Goal: Task Accomplishment & Management: Complete application form

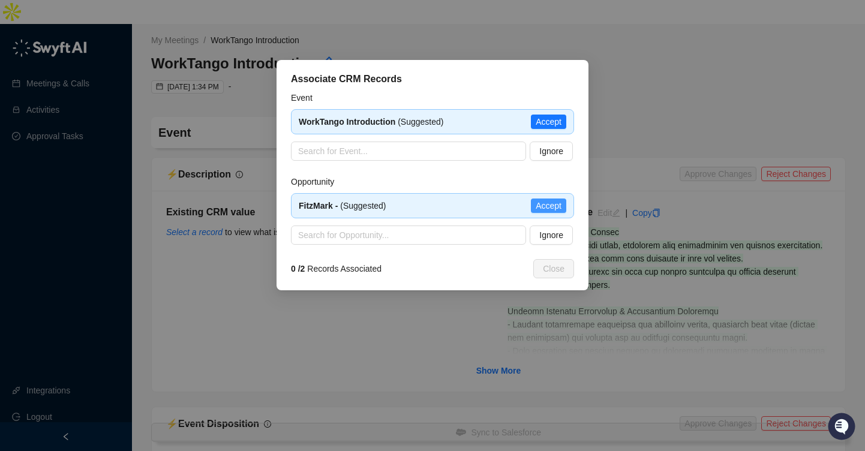
click at [550, 206] on span "Accept" at bounding box center [549, 205] width 26 height 13
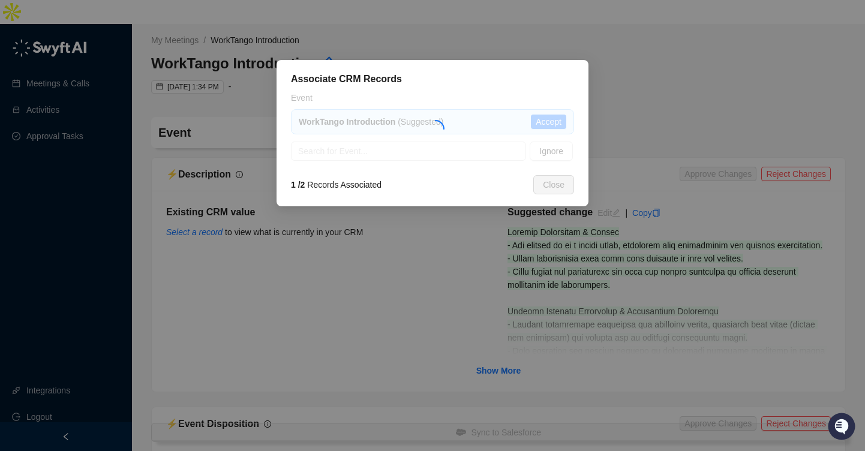
type textarea "**********"
type input "**********"
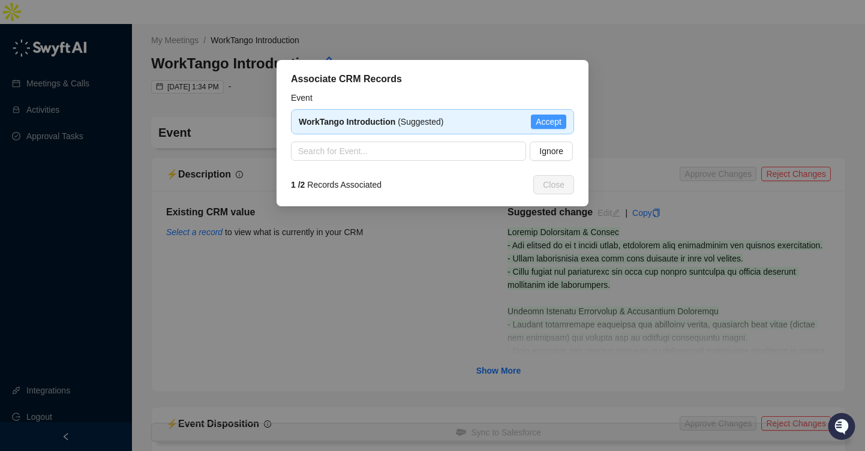
click at [539, 123] on span "Accept" at bounding box center [549, 121] width 26 height 13
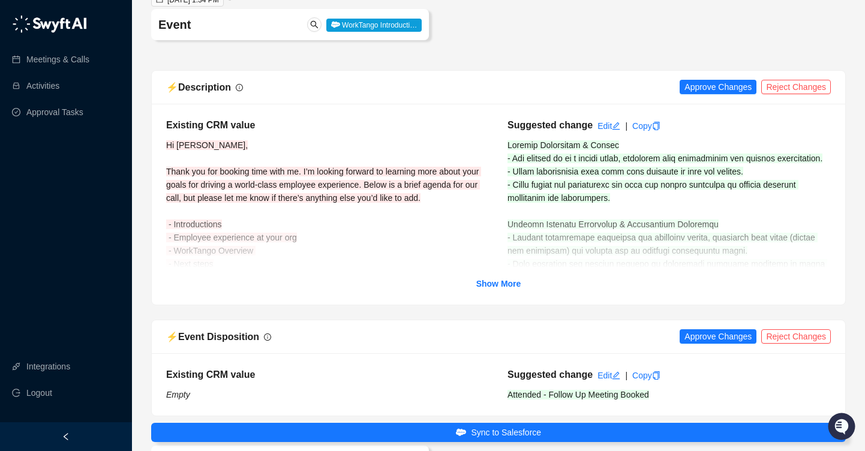
scroll to position [88, 0]
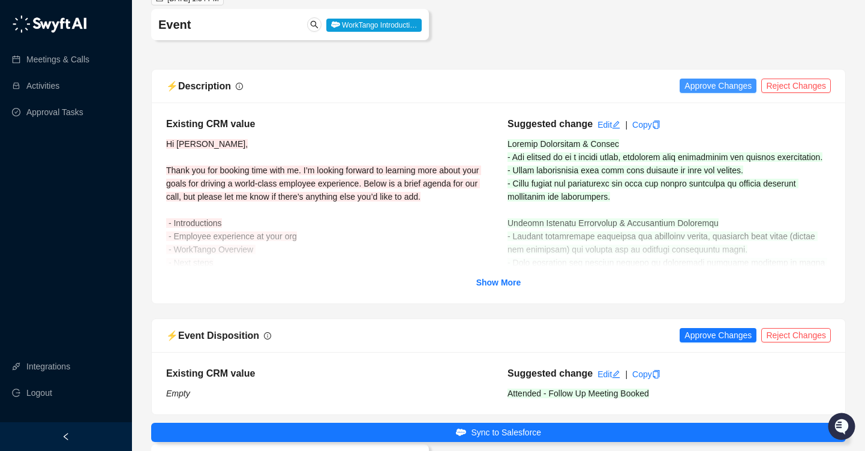
click at [718, 79] on span "Approve Changes" at bounding box center [718, 85] width 67 height 13
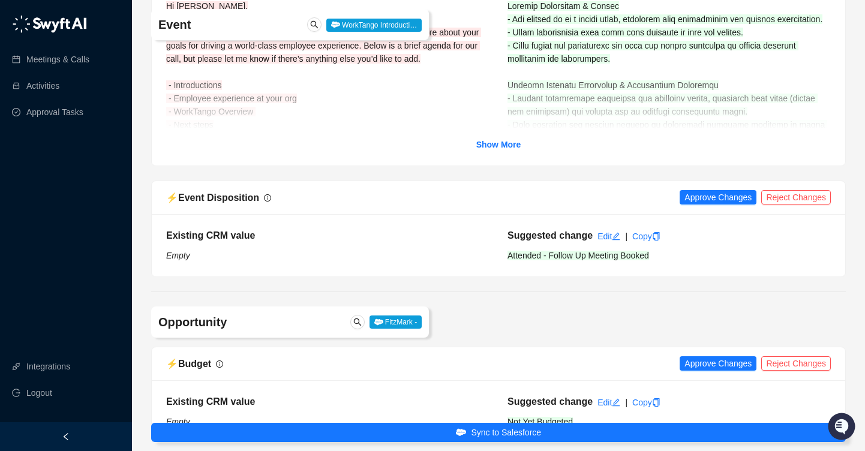
scroll to position [234, 0]
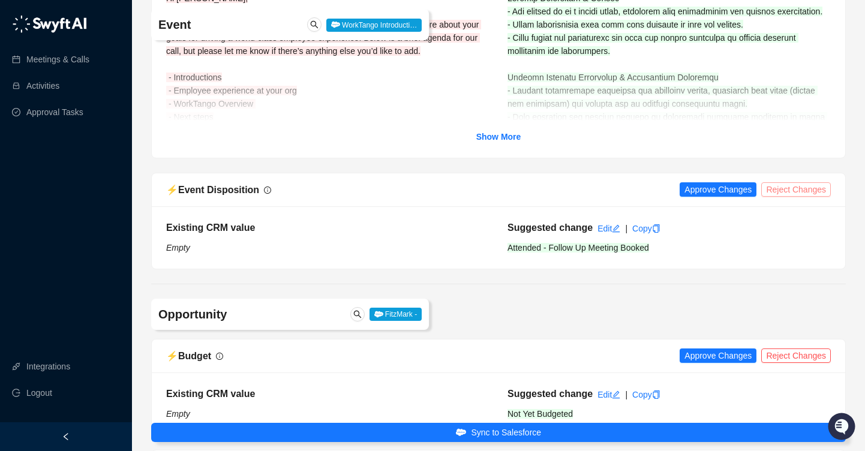
click at [803, 183] on span "Reject Changes" at bounding box center [796, 189] width 60 height 13
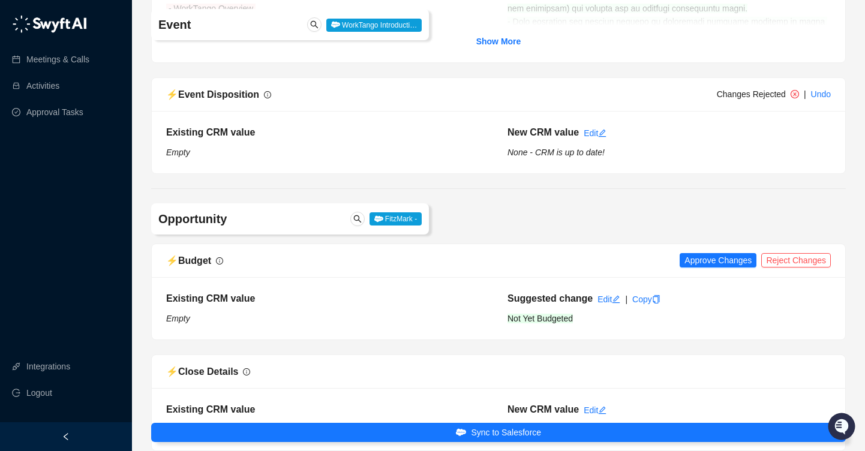
scroll to position [404, 0]
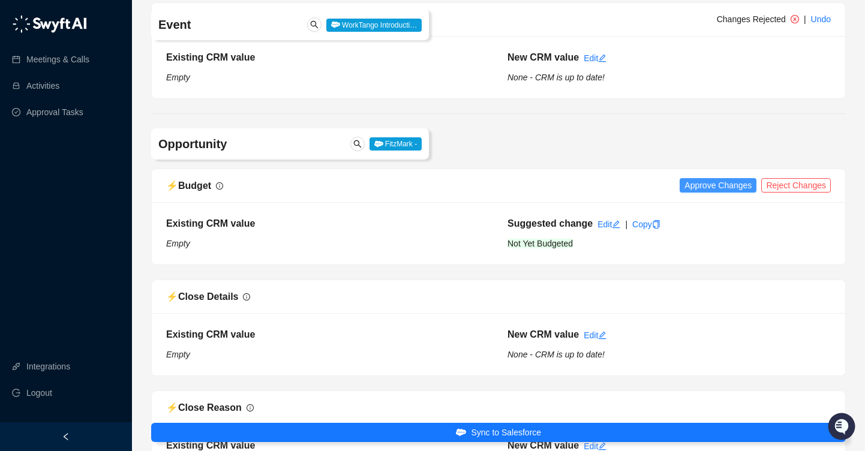
click at [722, 179] on span "Approve Changes" at bounding box center [718, 185] width 67 height 13
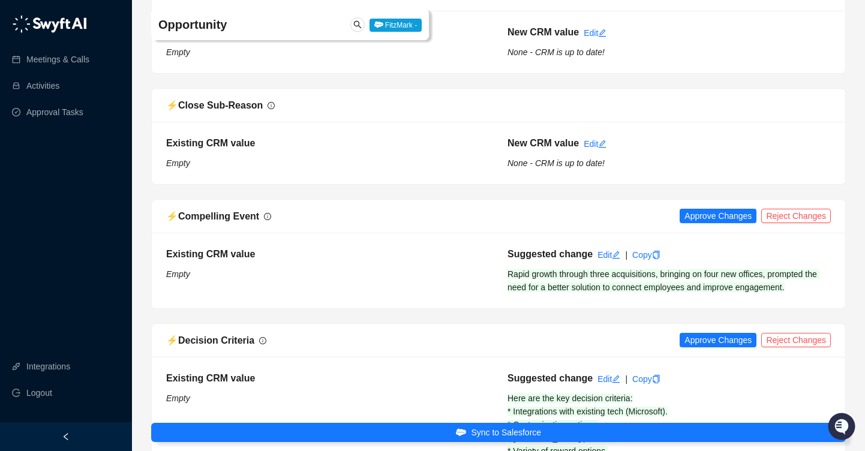
scroll to position [818, 0]
click at [709, 209] on span "Approve Changes" at bounding box center [718, 215] width 67 height 13
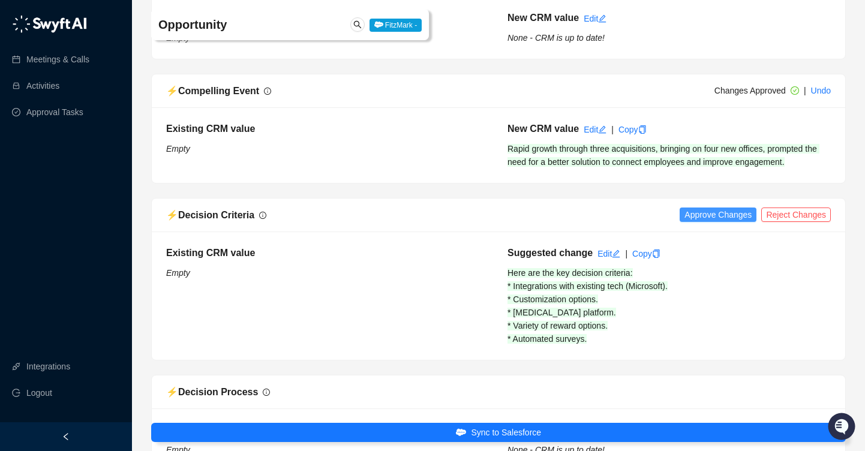
click at [710, 208] on span "Approve Changes" at bounding box center [718, 214] width 67 height 13
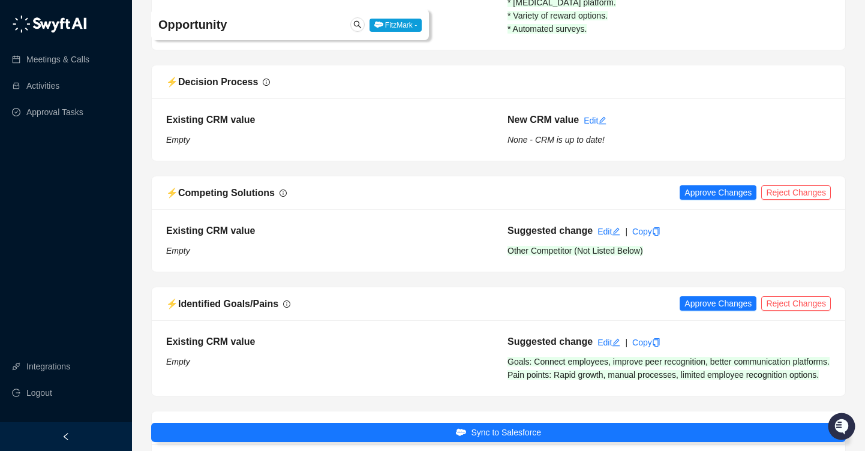
scroll to position [1254, 0]
click at [704, 185] on span "Approve Changes" at bounding box center [718, 191] width 67 height 13
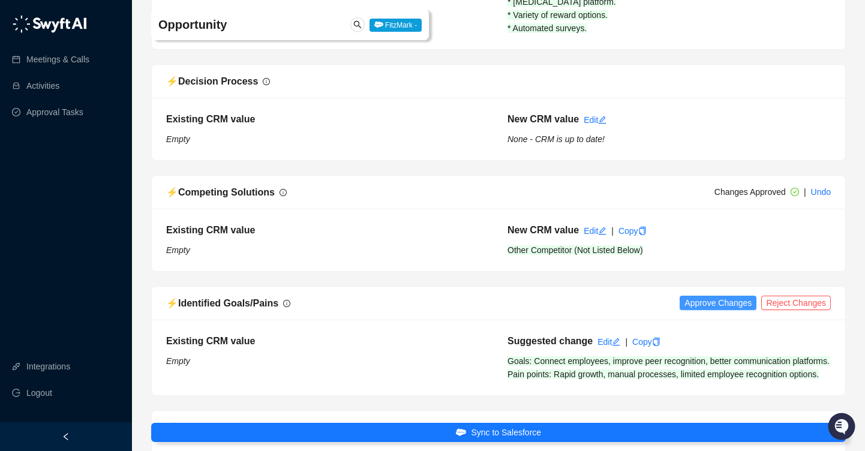
click at [704, 296] on span "Approve Changes" at bounding box center [718, 302] width 67 height 13
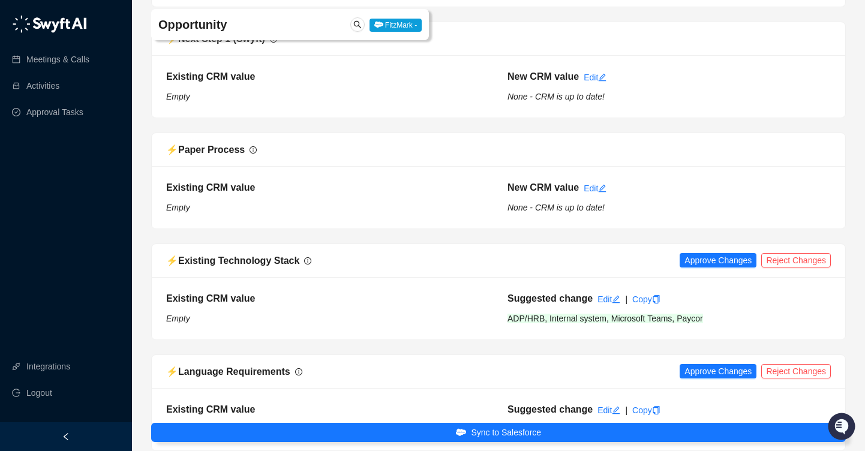
scroll to position [1646, 0]
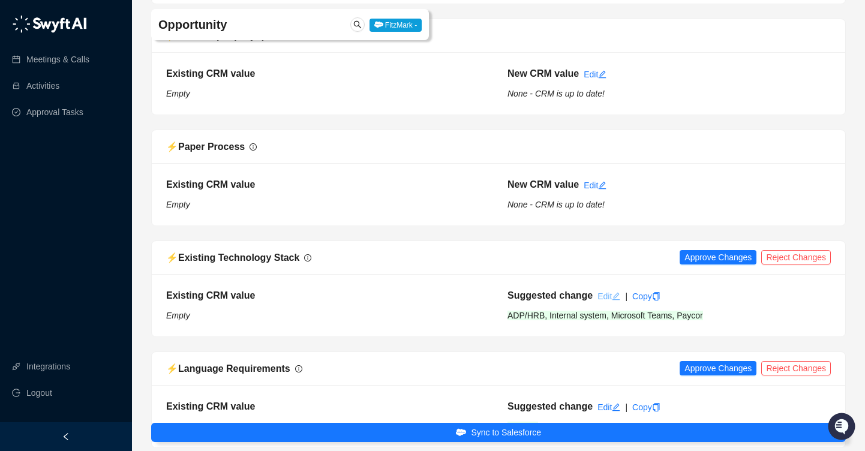
click at [601, 292] on link "Edit" at bounding box center [609, 297] width 23 height 10
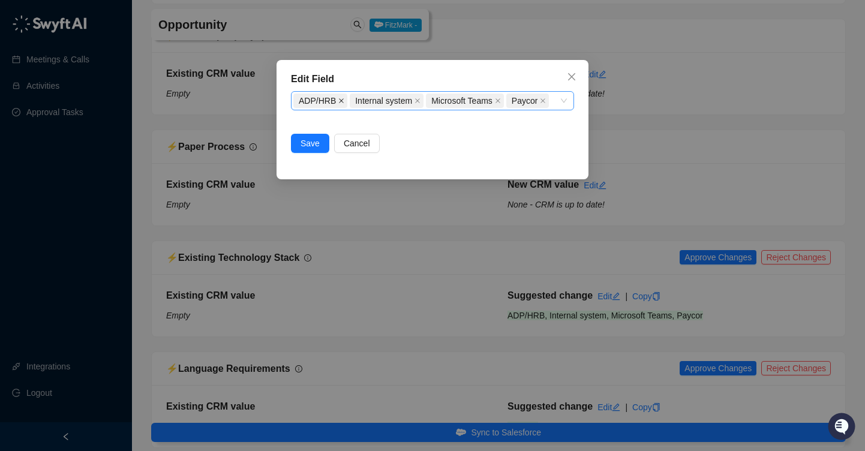
click at [338, 100] on icon "close" at bounding box center [341, 101] width 6 height 6
click at [316, 143] on span "Save" at bounding box center [310, 143] width 19 height 13
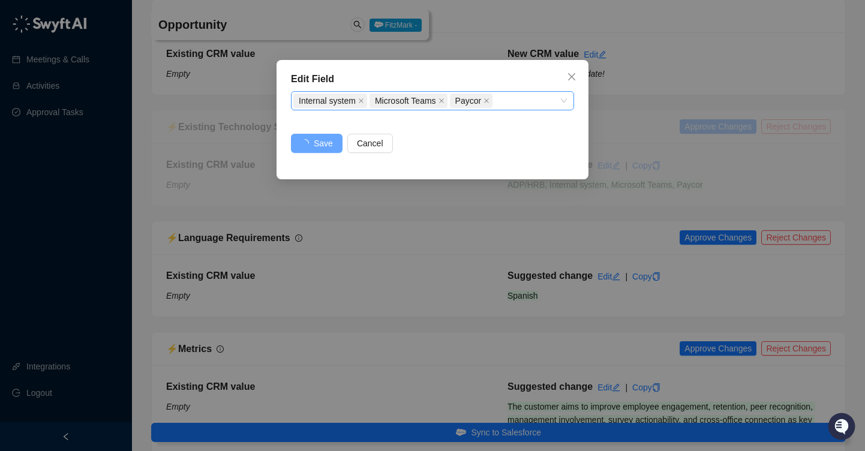
scroll to position [1776, 0]
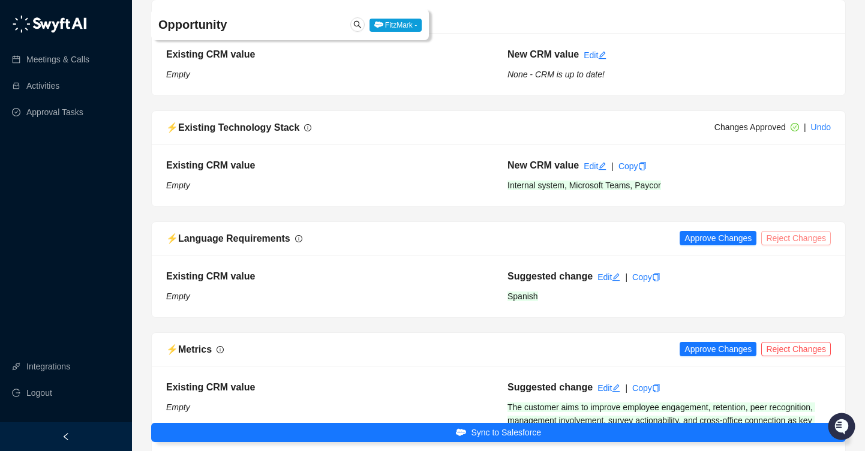
click at [785, 232] on span "Reject Changes" at bounding box center [796, 238] width 60 height 13
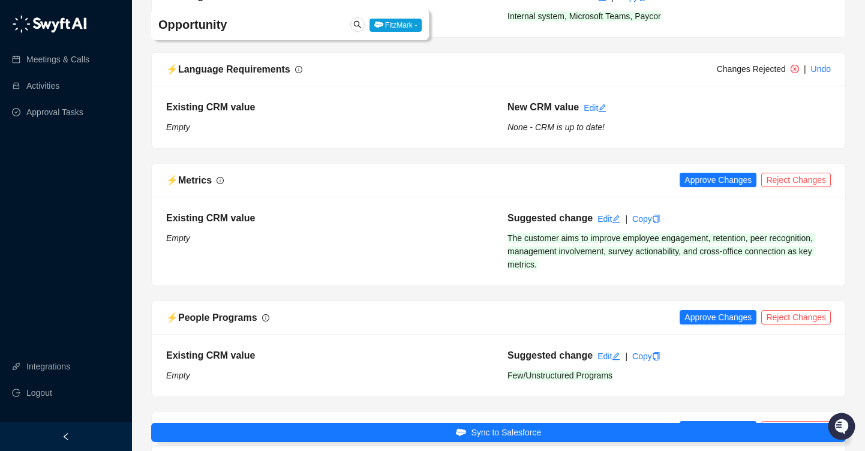
scroll to position [1944, 0]
click at [715, 176] on span "Approve Changes" at bounding box center [718, 181] width 67 height 13
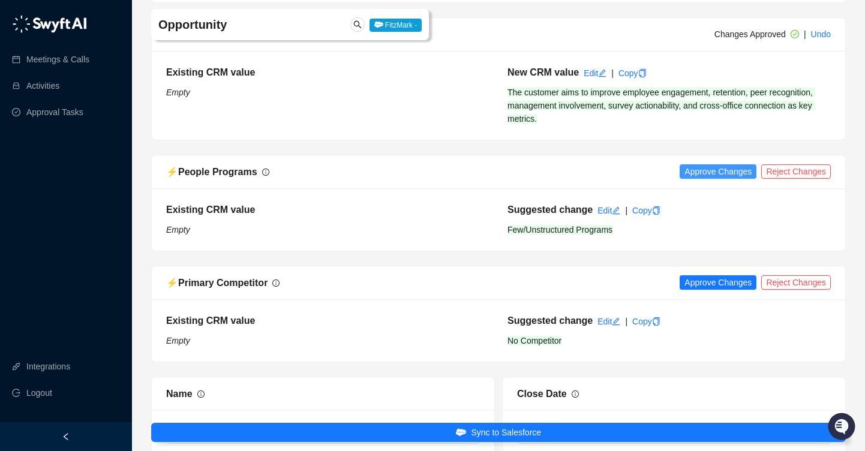
click at [713, 165] on span "Approve Changes" at bounding box center [718, 171] width 67 height 13
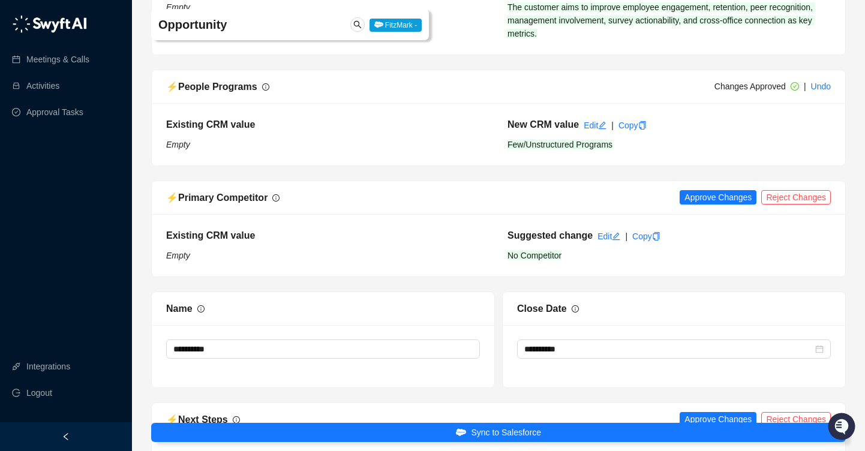
scroll to position [2182, 0]
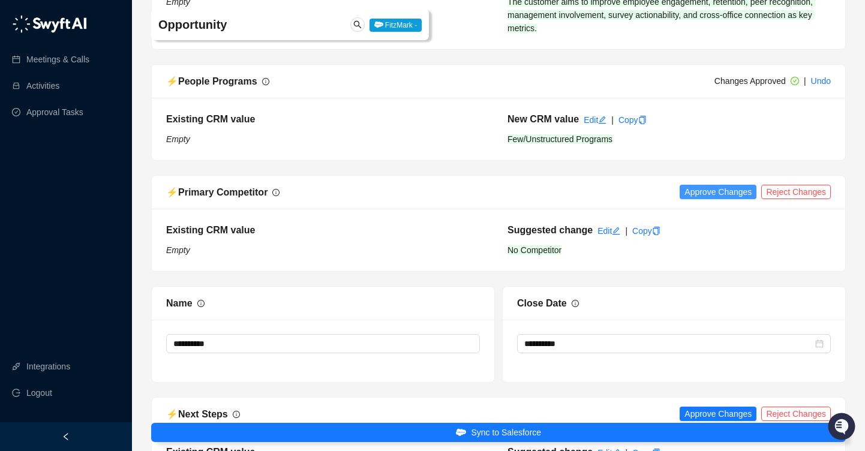
click at [710, 185] on span "Approve Changes" at bounding box center [718, 191] width 67 height 13
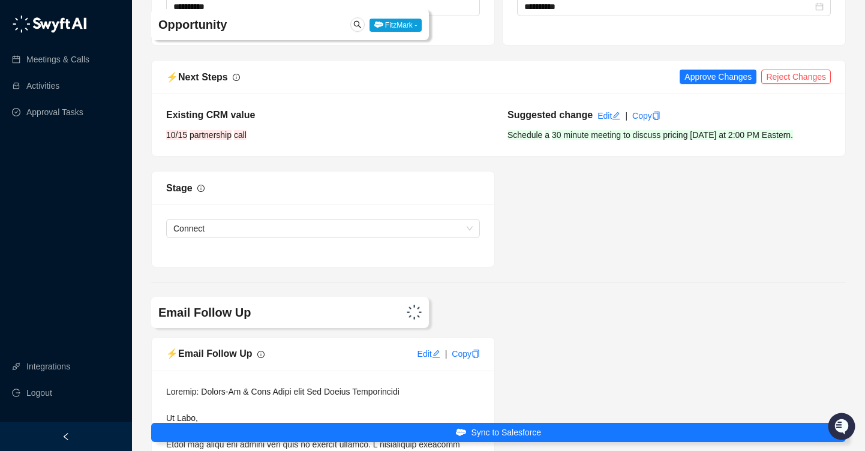
scroll to position [2518, 0]
click at [803, 71] on span "Reject Changes" at bounding box center [796, 77] width 60 height 13
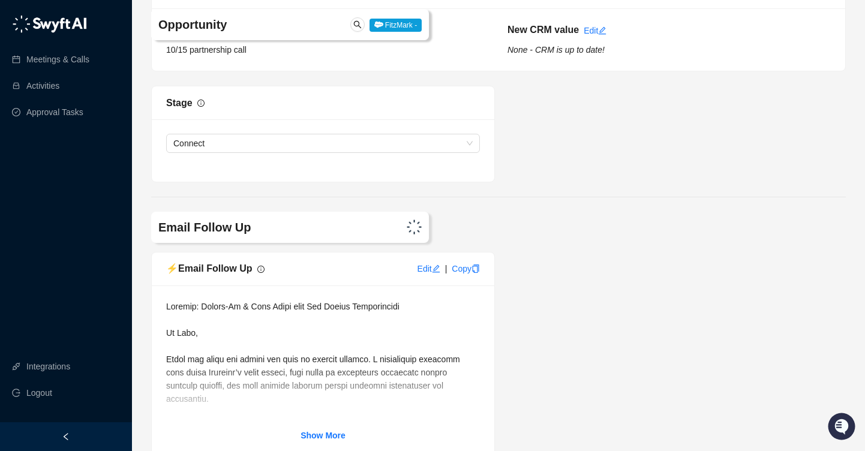
scroll to position [2715, 0]
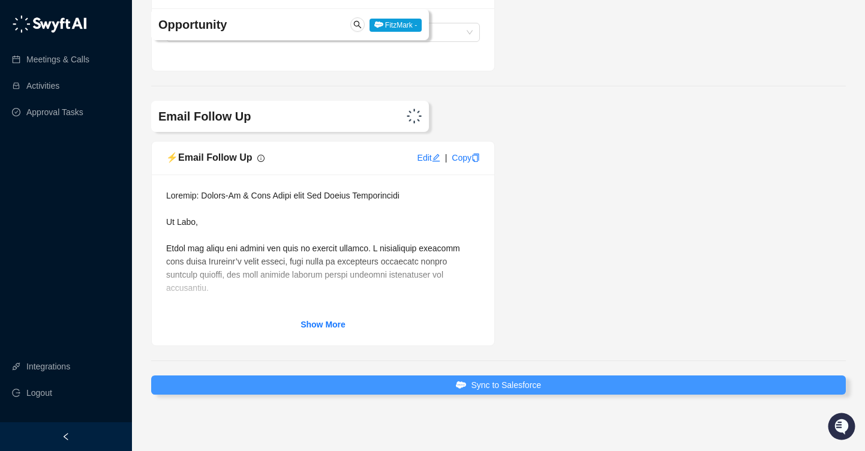
click at [497, 379] on span "Sync to Salesforce" at bounding box center [506, 385] width 70 height 13
